Goal: Transaction & Acquisition: Purchase product/service

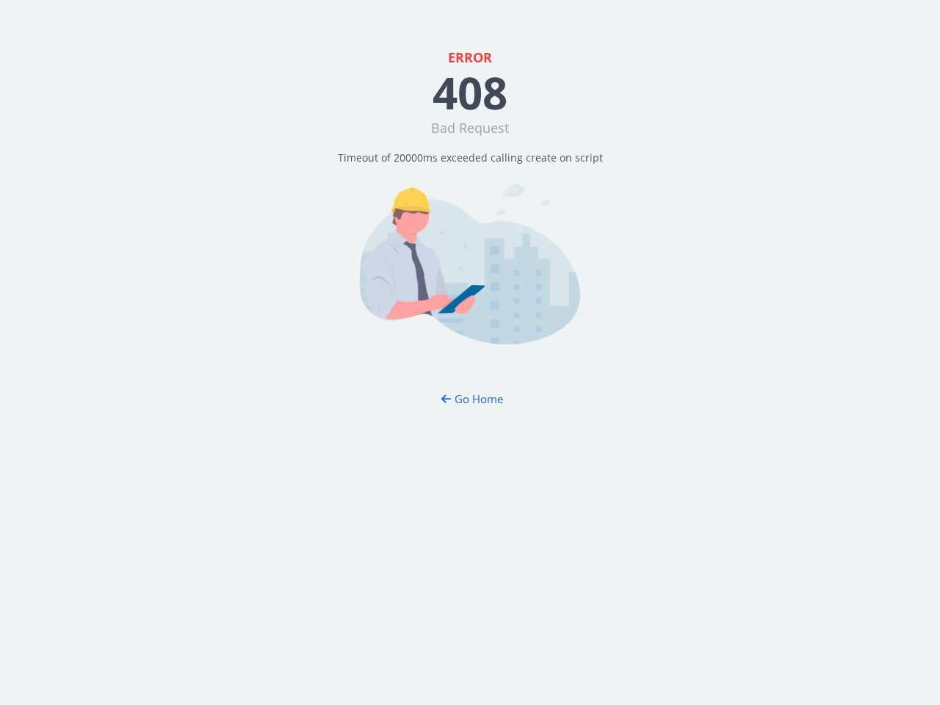
click at [470, 352] on div "ERROR 408 Bad Request Timeout of 20000ms exceeded calling create on script Go H…" at bounding box center [470, 352] width 940 height 705
click at [469, 399] on button "Go Home" at bounding box center [470, 398] width 86 height 27
